Goal: Navigation & Orientation: Find specific page/section

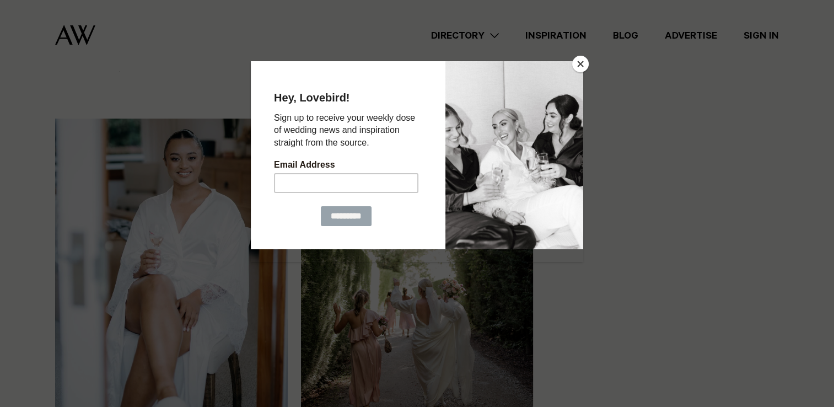
scroll to position [276, 0]
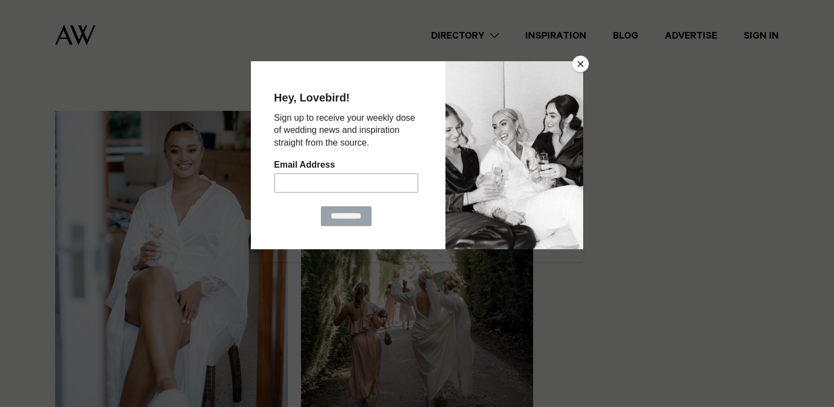
click at [580, 62] on button "Close" at bounding box center [580, 64] width 17 height 17
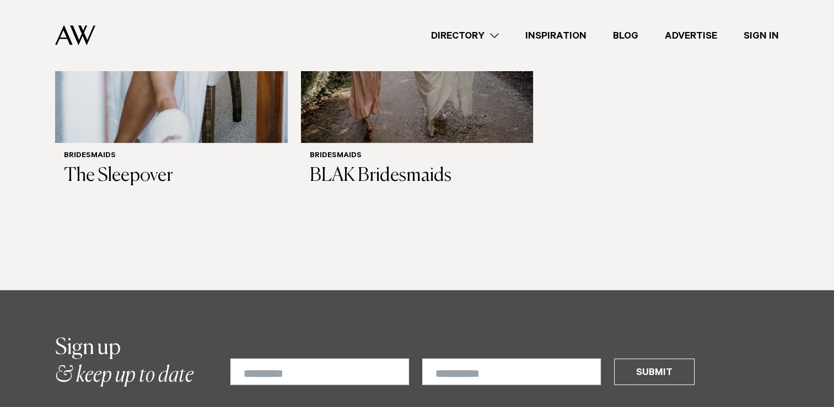
scroll to position [496, 0]
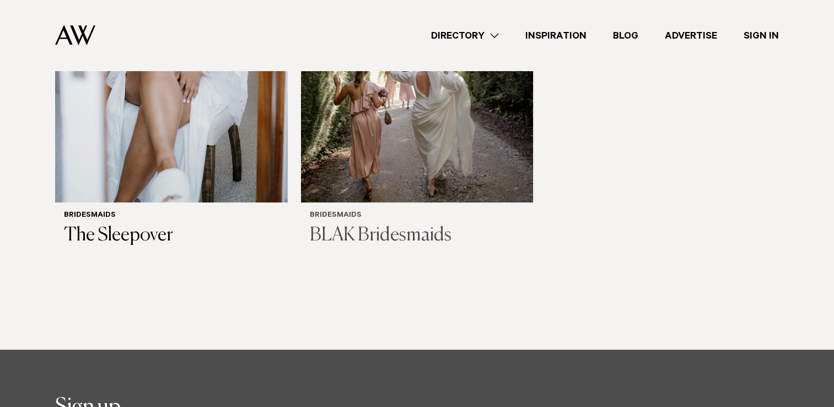
click at [455, 157] on img at bounding box center [417, 46] width 233 height 312
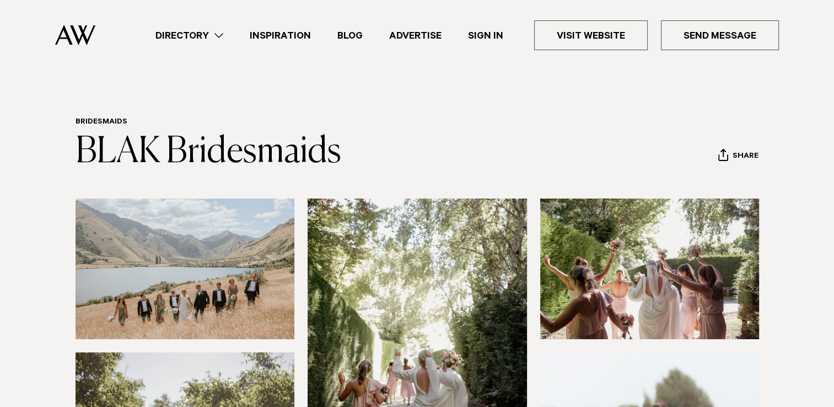
click at [291, 34] on link "Inspiration" at bounding box center [281, 35] width 88 height 15
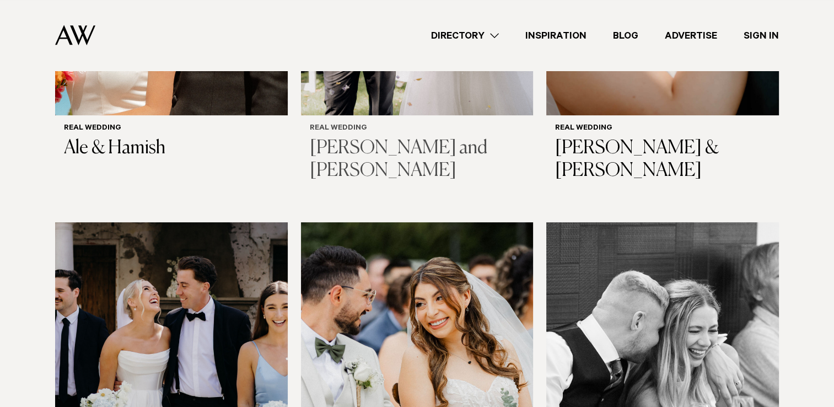
scroll to position [386, 0]
